Goal: Browse casually: Explore the website without a specific task or goal

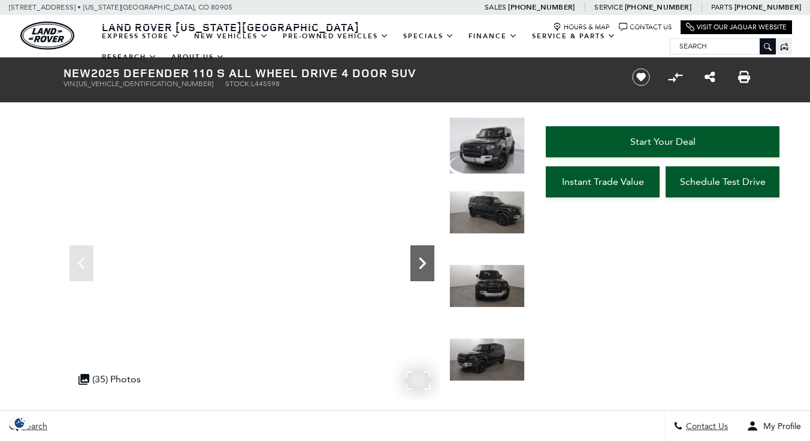
click at [422, 263] on icon "Next" at bounding box center [422, 264] width 24 height 24
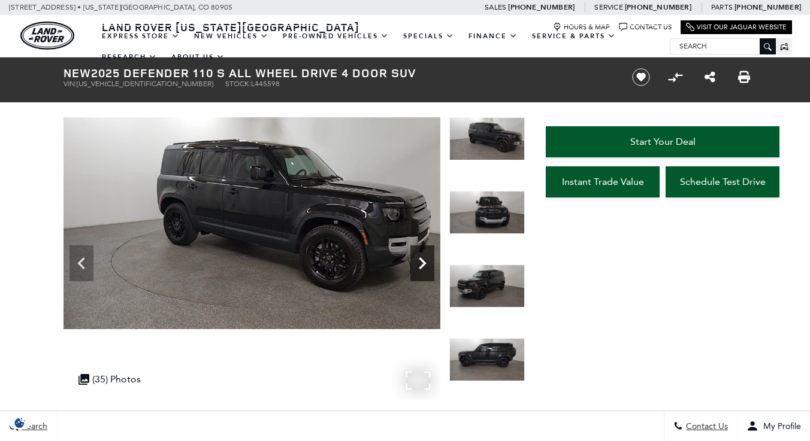
click at [422, 263] on icon "Next" at bounding box center [422, 264] width 24 height 24
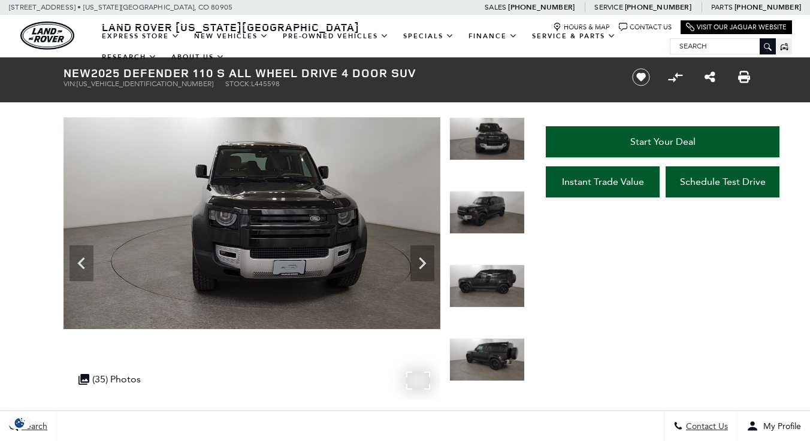
click at [352, 271] on img at bounding box center [251, 223] width 377 height 212
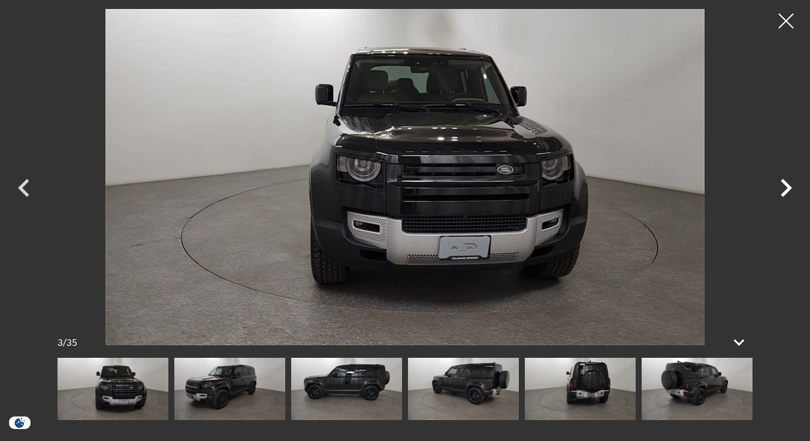
click at [787, 186] on icon "Next" at bounding box center [785, 188] width 11 height 18
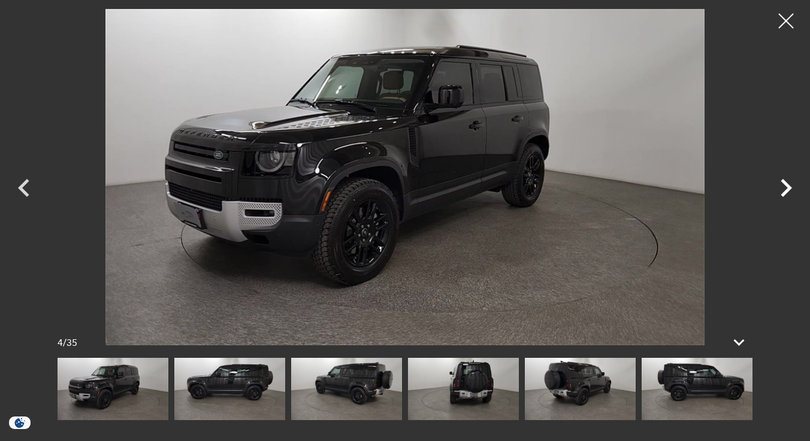
click at [787, 185] on icon "Next" at bounding box center [785, 188] width 11 height 18
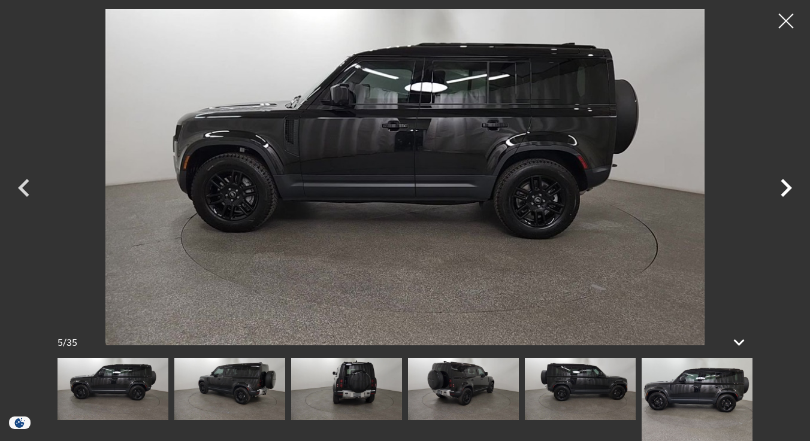
click at [785, 187] on icon "Next" at bounding box center [786, 188] width 36 height 36
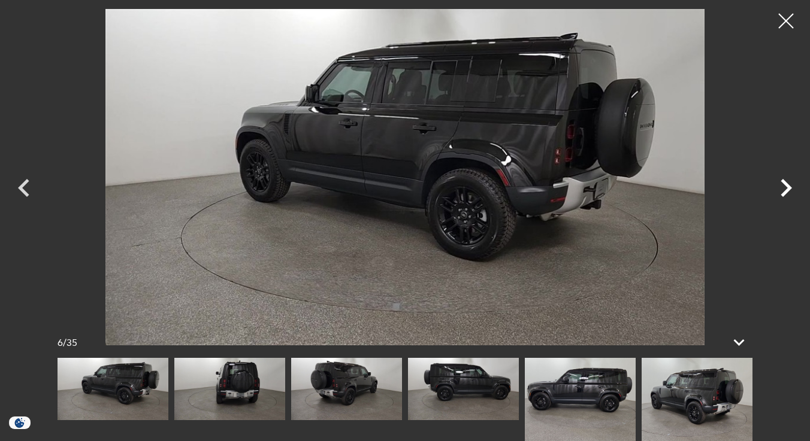
click at [784, 188] on icon "Next" at bounding box center [786, 188] width 36 height 36
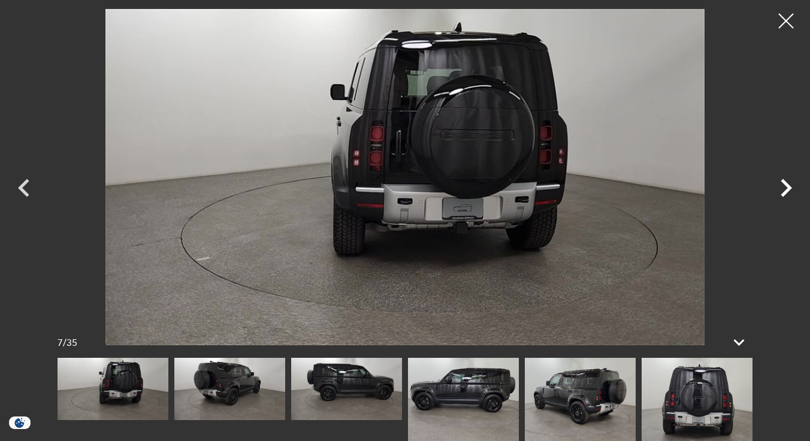
click at [784, 188] on icon "Next" at bounding box center [786, 188] width 36 height 36
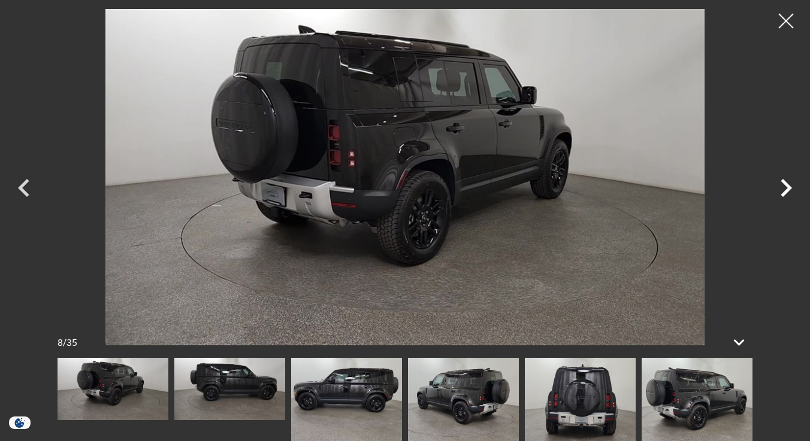
click at [784, 188] on icon "Next" at bounding box center [786, 188] width 36 height 36
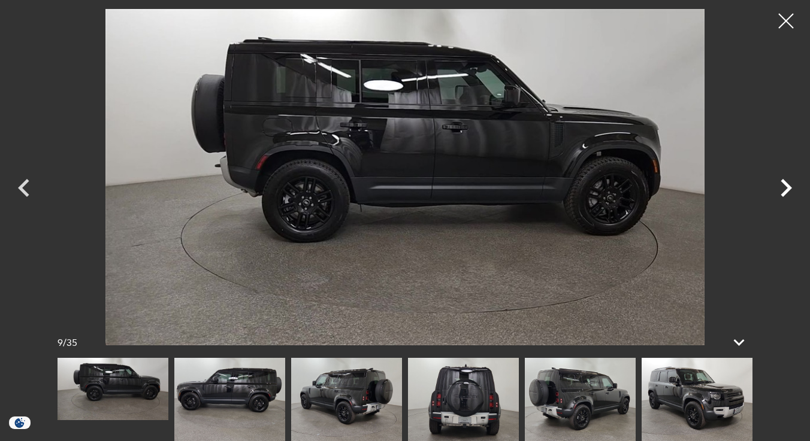
click at [784, 188] on icon "Next" at bounding box center [786, 188] width 36 height 36
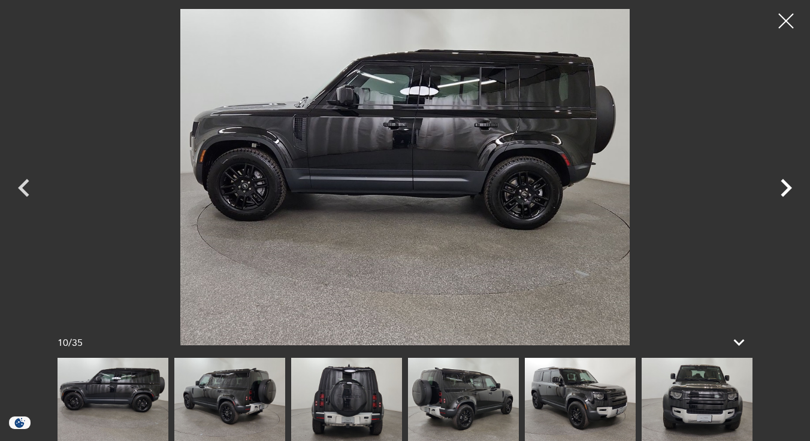
click at [784, 188] on icon "Next" at bounding box center [786, 188] width 36 height 36
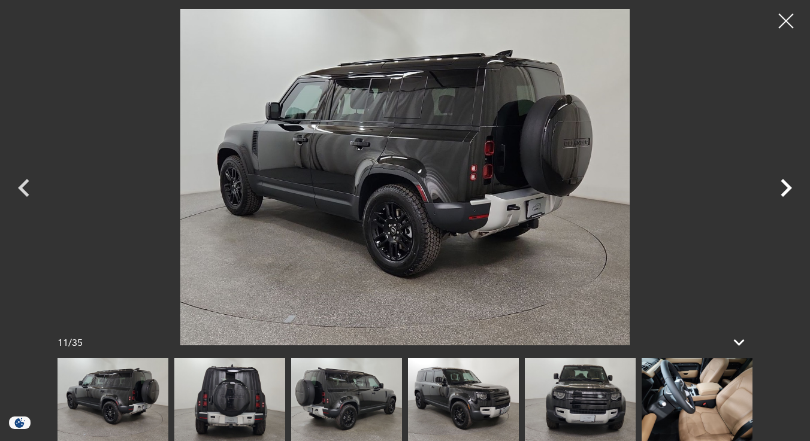
click at [784, 188] on icon "Next" at bounding box center [786, 188] width 36 height 36
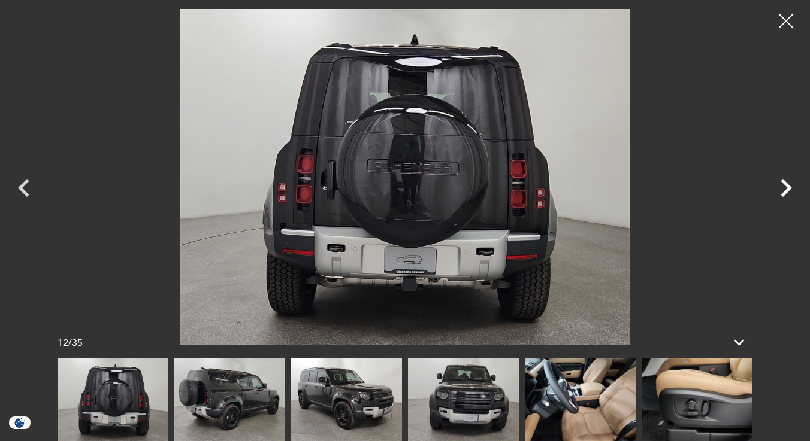
click at [784, 188] on icon "Next" at bounding box center [786, 188] width 36 height 36
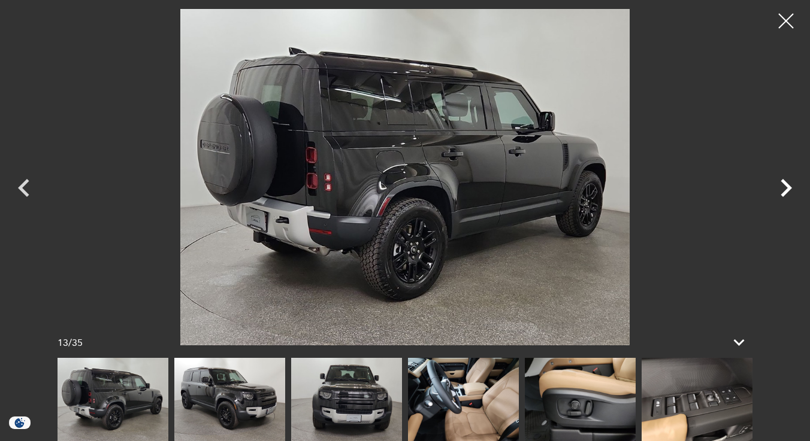
click at [784, 188] on icon "Next" at bounding box center [786, 188] width 36 height 36
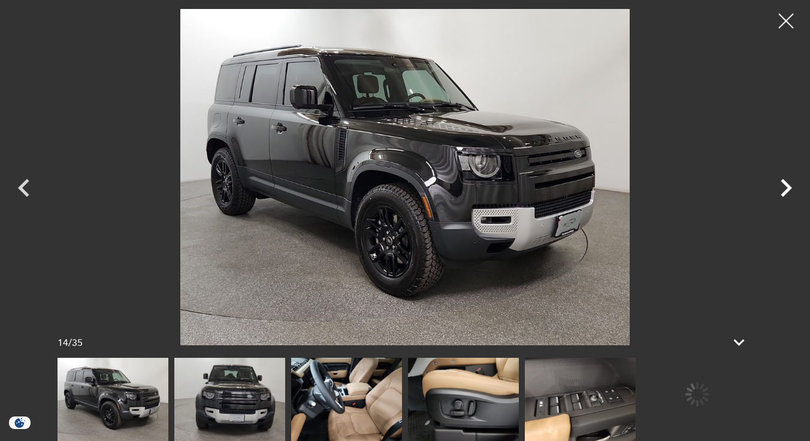
click at [784, 188] on icon "Next" at bounding box center [786, 188] width 36 height 36
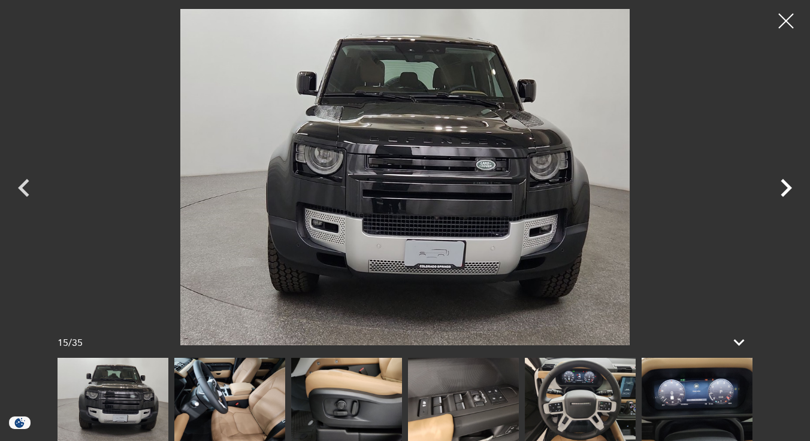
click at [784, 188] on icon "Next" at bounding box center [786, 188] width 36 height 36
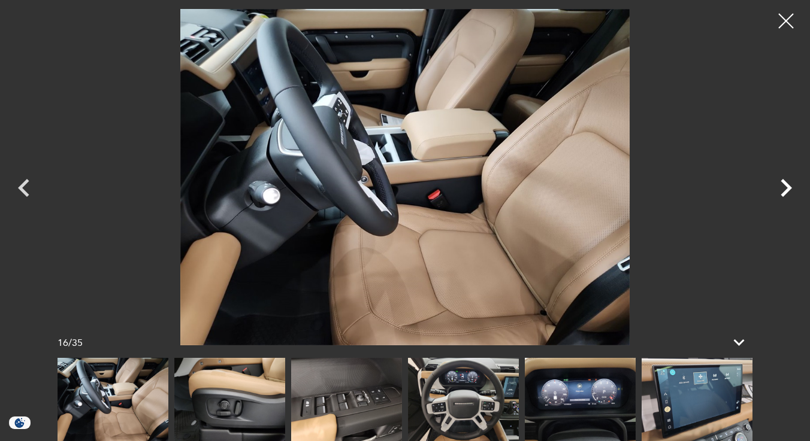
click at [784, 188] on icon "Next" at bounding box center [786, 188] width 36 height 36
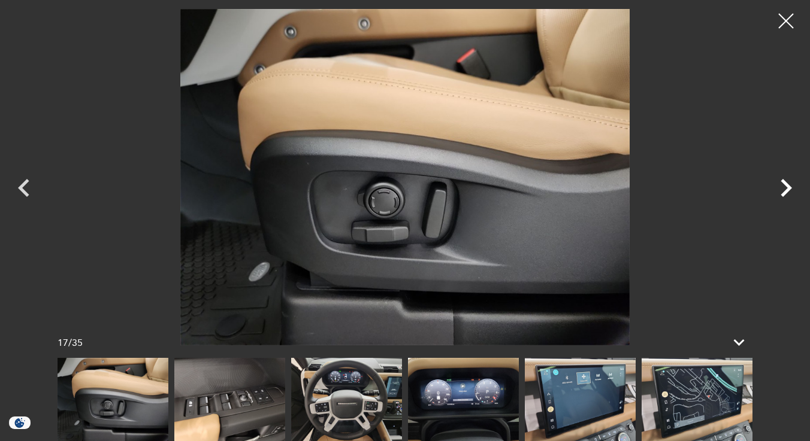
click at [784, 188] on icon "Next" at bounding box center [786, 188] width 36 height 36
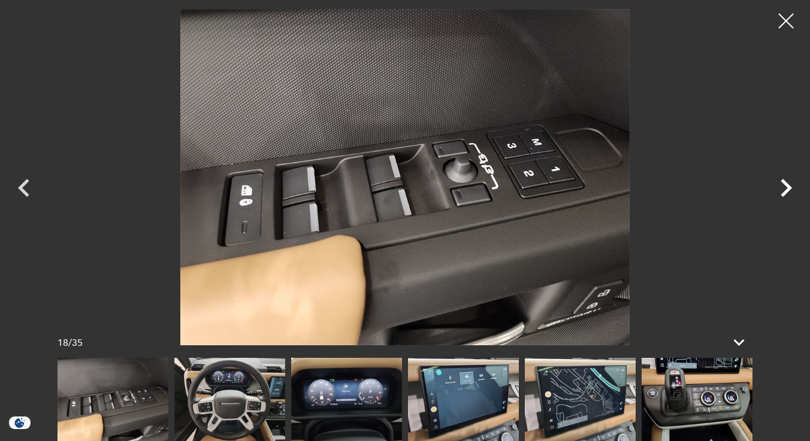
click at [784, 188] on icon "Next" at bounding box center [786, 188] width 36 height 36
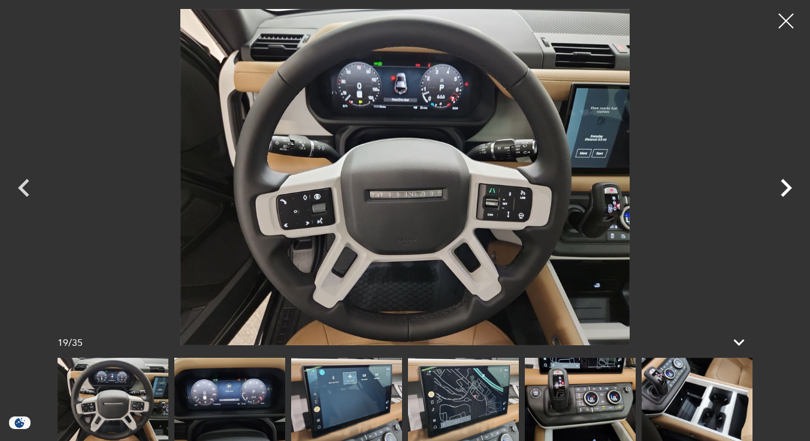
click at [784, 188] on icon "Next" at bounding box center [786, 188] width 36 height 36
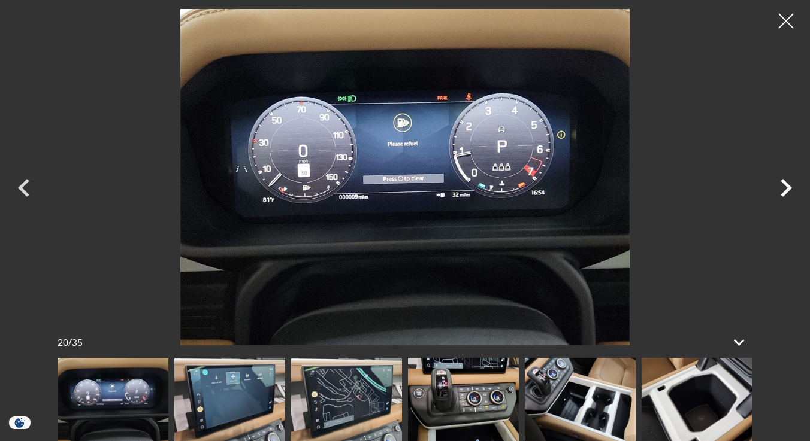
click at [784, 188] on icon "Next" at bounding box center [786, 188] width 36 height 36
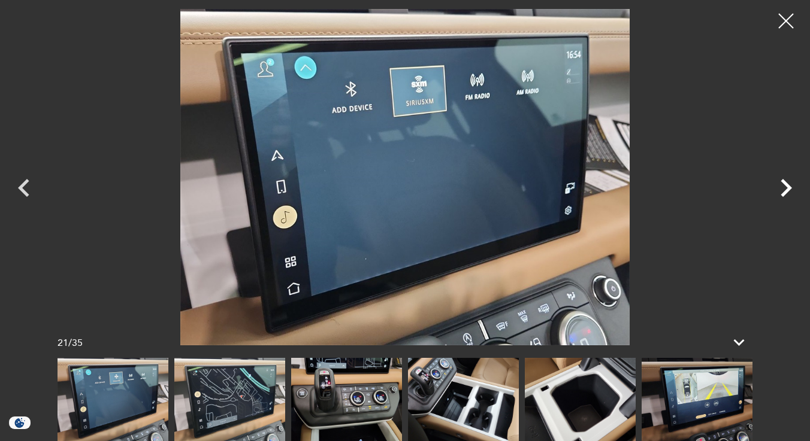
click at [784, 188] on icon "Next" at bounding box center [786, 188] width 36 height 36
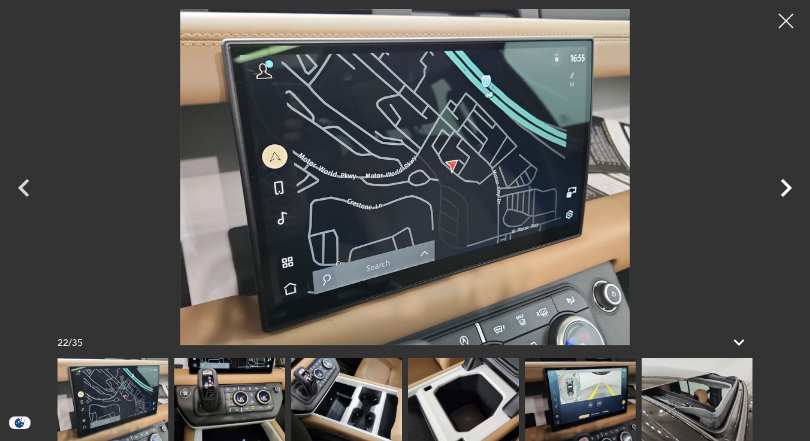
click at [784, 188] on icon "Next" at bounding box center [786, 188] width 36 height 36
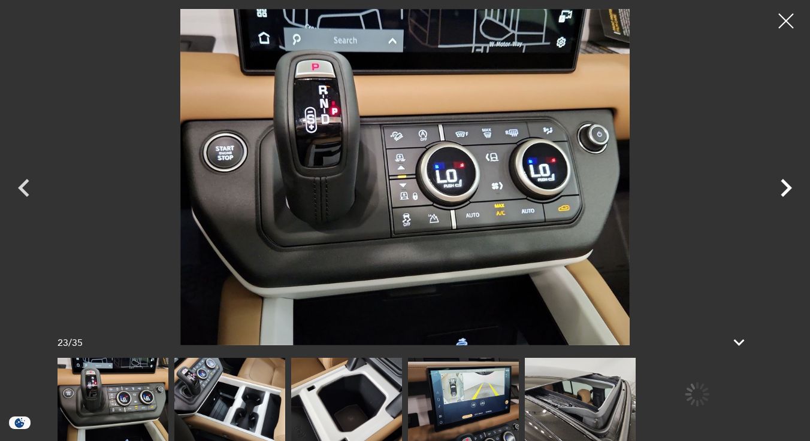
click at [784, 188] on icon "Next" at bounding box center [786, 188] width 36 height 36
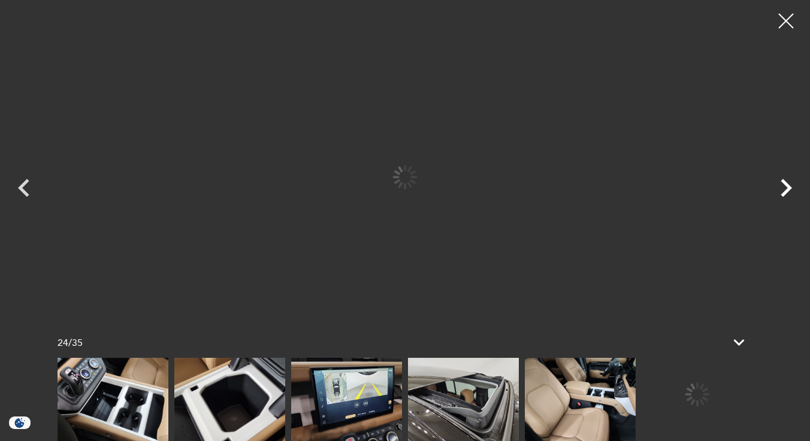
click at [784, 188] on icon "Next" at bounding box center [786, 188] width 36 height 36
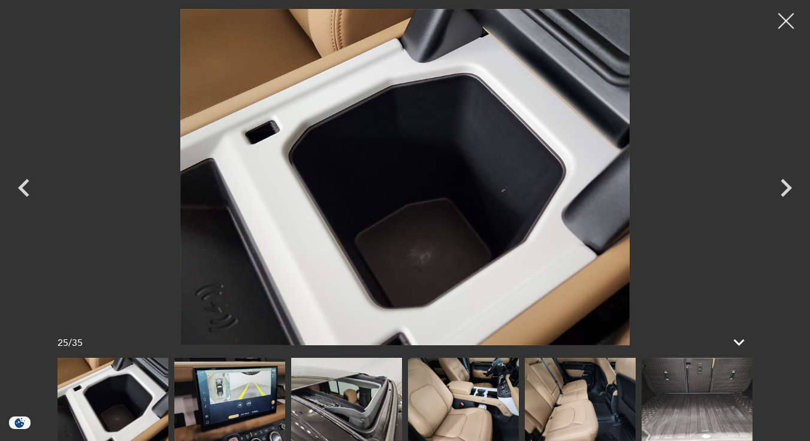
click at [786, 16] on div at bounding box center [786, 21] width 32 height 32
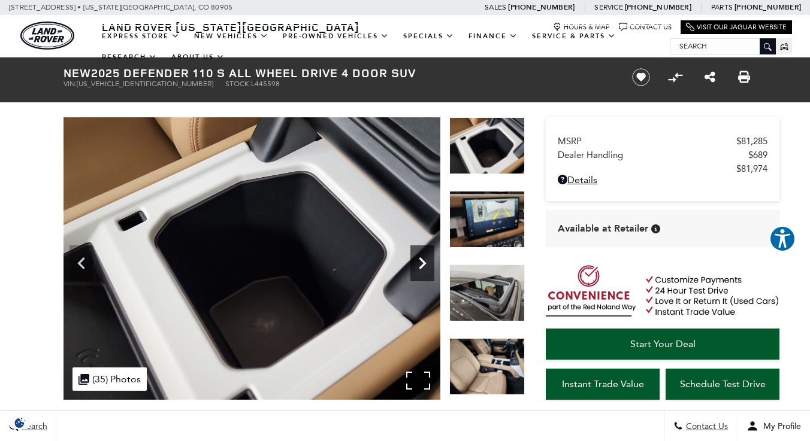
click at [421, 266] on icon "Next" at bounding box center [422, 264] width 7 height 12
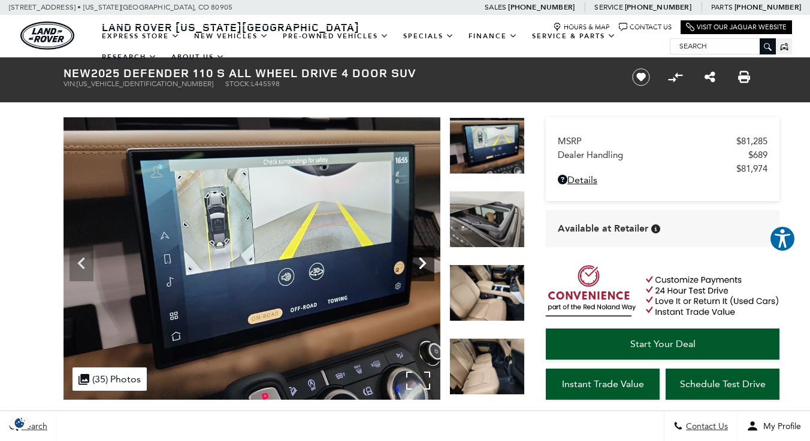
click at [421, 266] on icon "Next" at bounding box center [422, 264] width 7 height 12
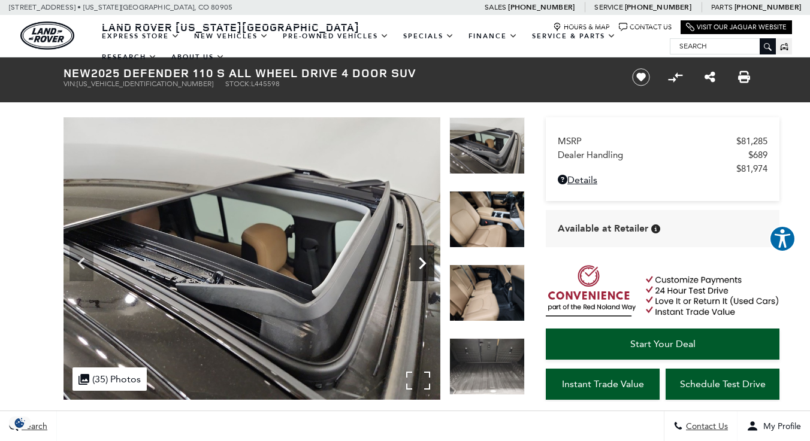
click at [421, 266] on icon "Next" at bounding box center [422, 264] width 7 height 12
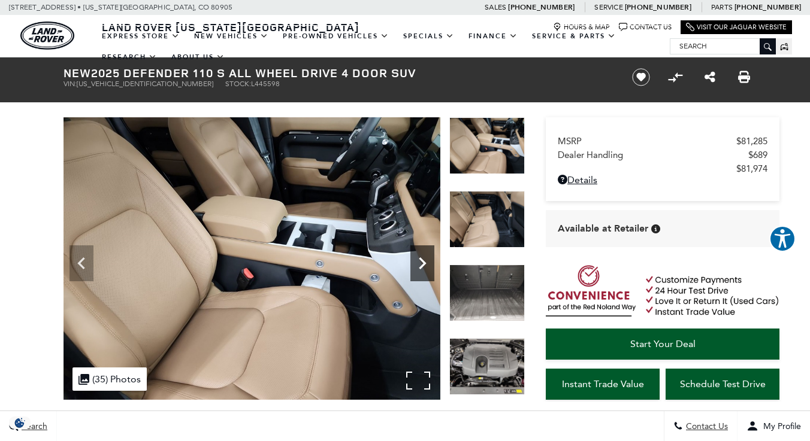
click at [421, 266] on icon "Next" at bounding box center [422, 264] width 7 height 12
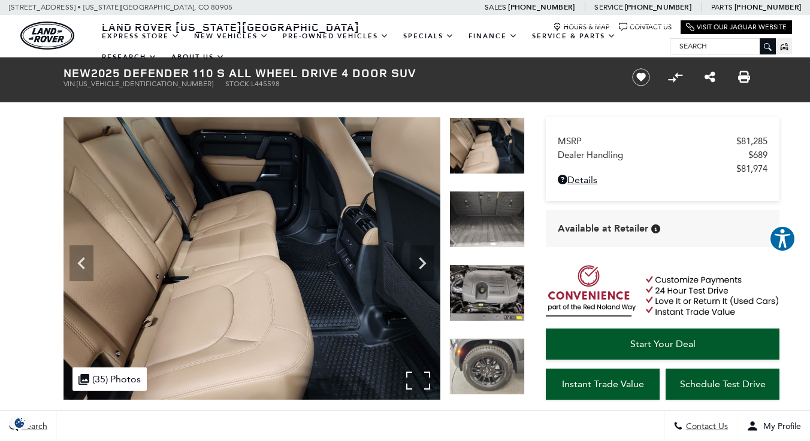
click at [312, 259] on img at bounding box center [251, 258] width 377 height 283
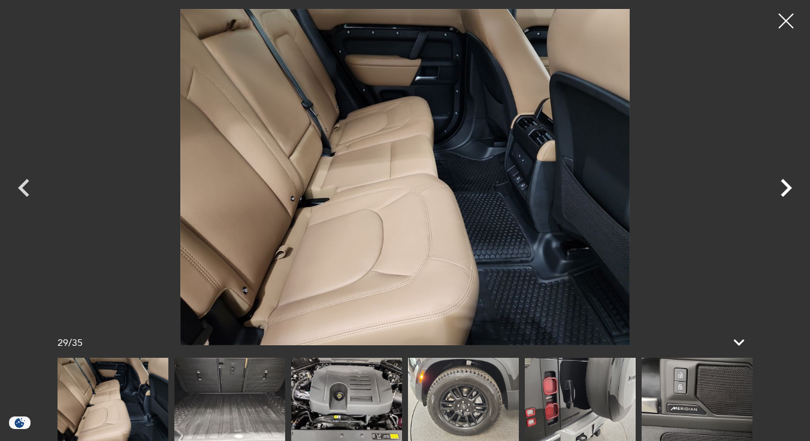
click at [788, 183] on icon "Next" at bounding box center [786, 188] width 36 height 36
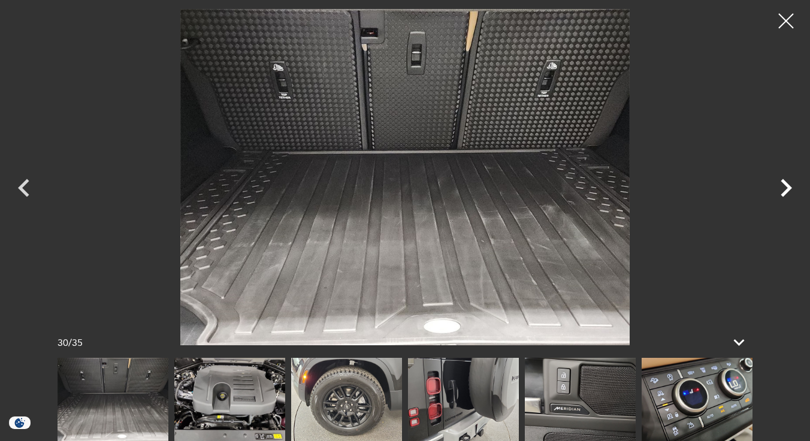
click at [788, 183] on icon "Next" at bounding box center [786, 188] width 36 height 36
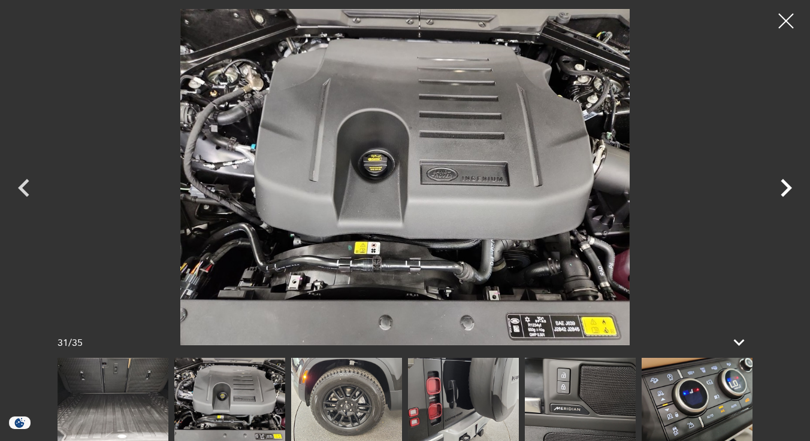
click at [788, 183] on icon "Next" at bounding box center [786, 188] width 36 height 36
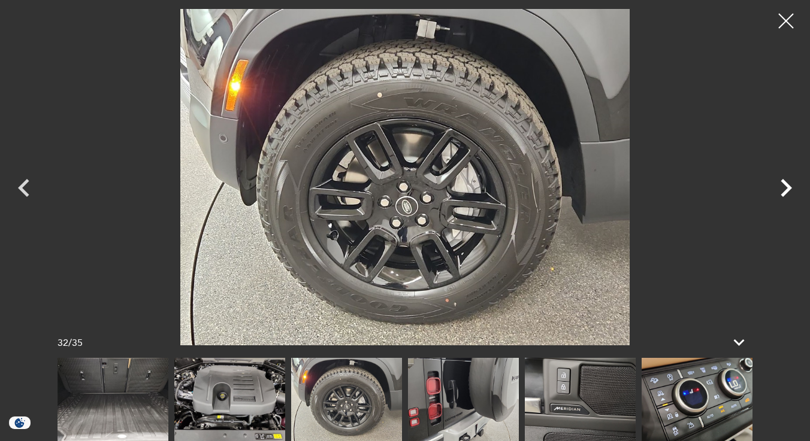
click at [788, 183] on icon "Next" at bounding box center [786, 188] width 36 height 36
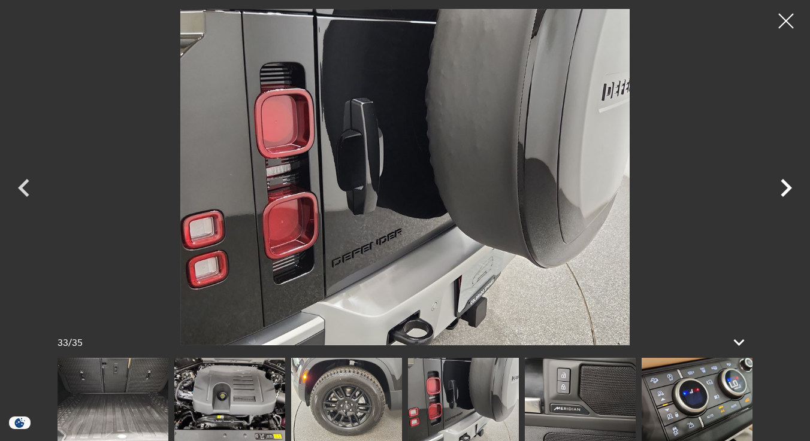
click at [788, 183] on icon "Next" at bounding box center [786, 188] width 36 height 36
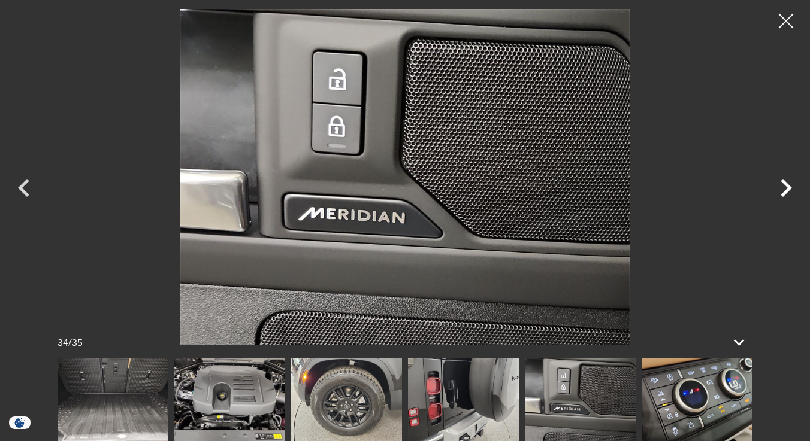
click at [788, 183] on icon "Next" at bounding box center [786, 188] width 36 height 36
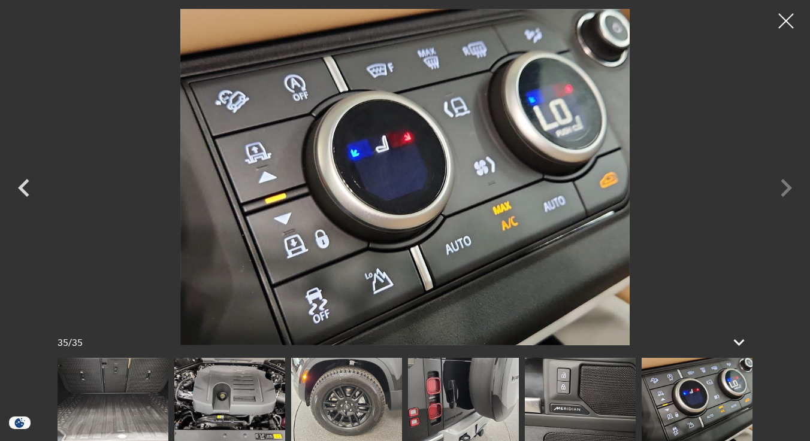
click at [788, 183] on div at bounding box center [405, 177] width 810 height 337
click at [780, 21] on div at bounding box center [786, 21] width 32 height 32
